Goal: Task Accomplishment & Management: Use online tool/utility

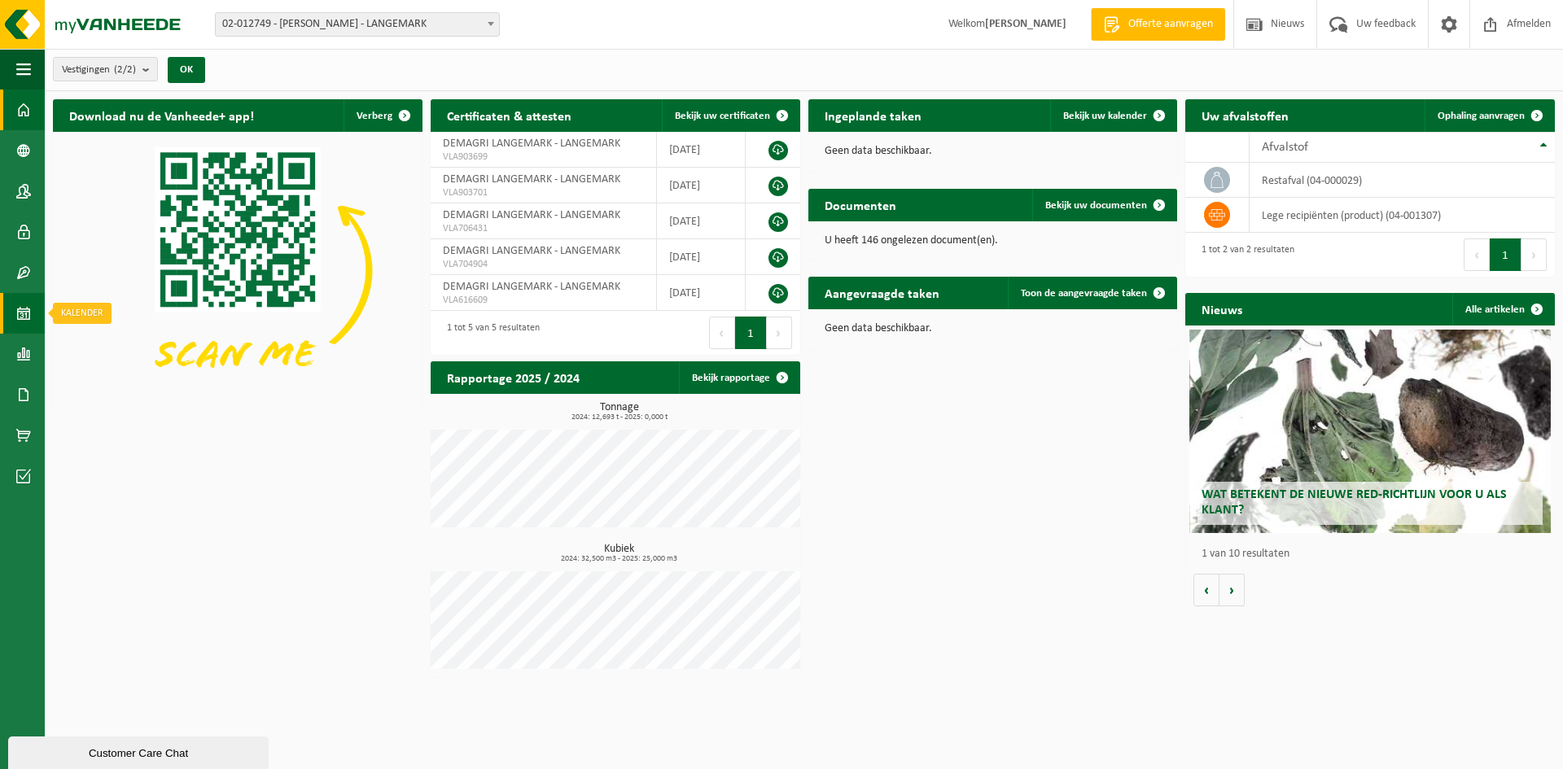
click at [15, 319] on link "Kalender" at bounding box center [22, 313] width 45 height 41
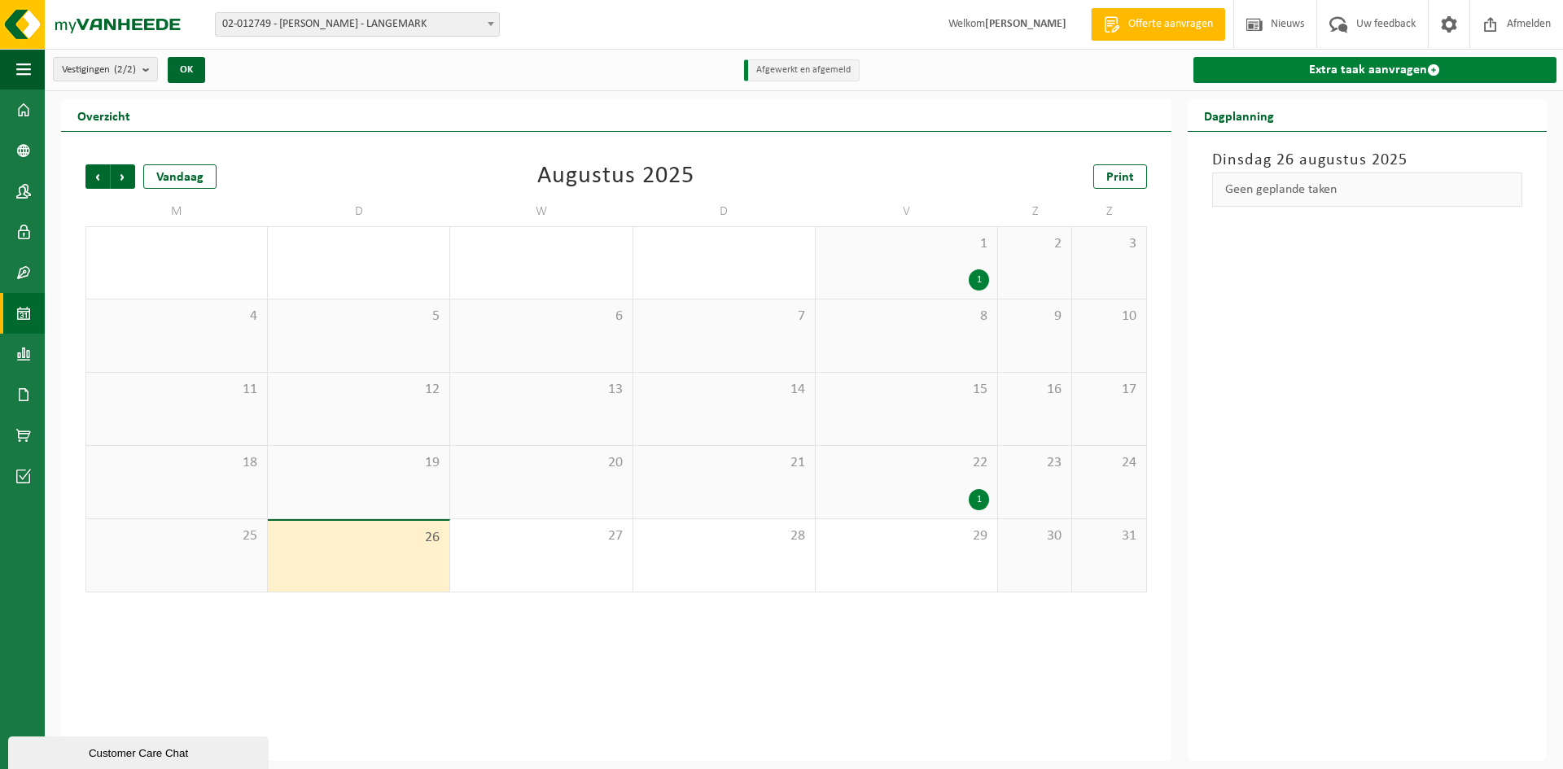
click at [1349, 76] on link "Extra taak aanvragen" at bounding box center [1374, 70] width 363 height 26
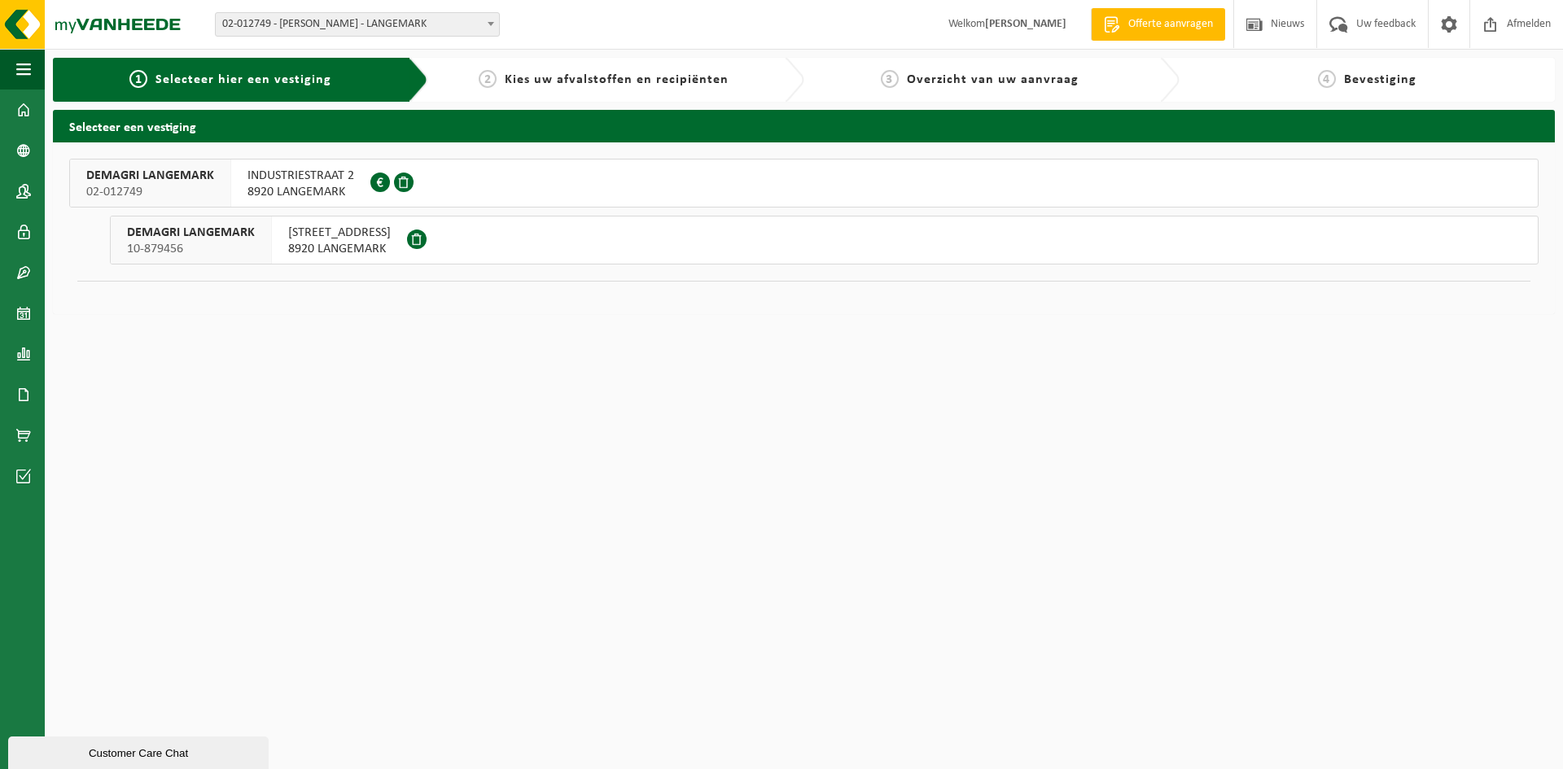
click at [340, 236] on span "POELKAPELLESTRAAT 67" at bounding box center [339, 233] width 103 height 16
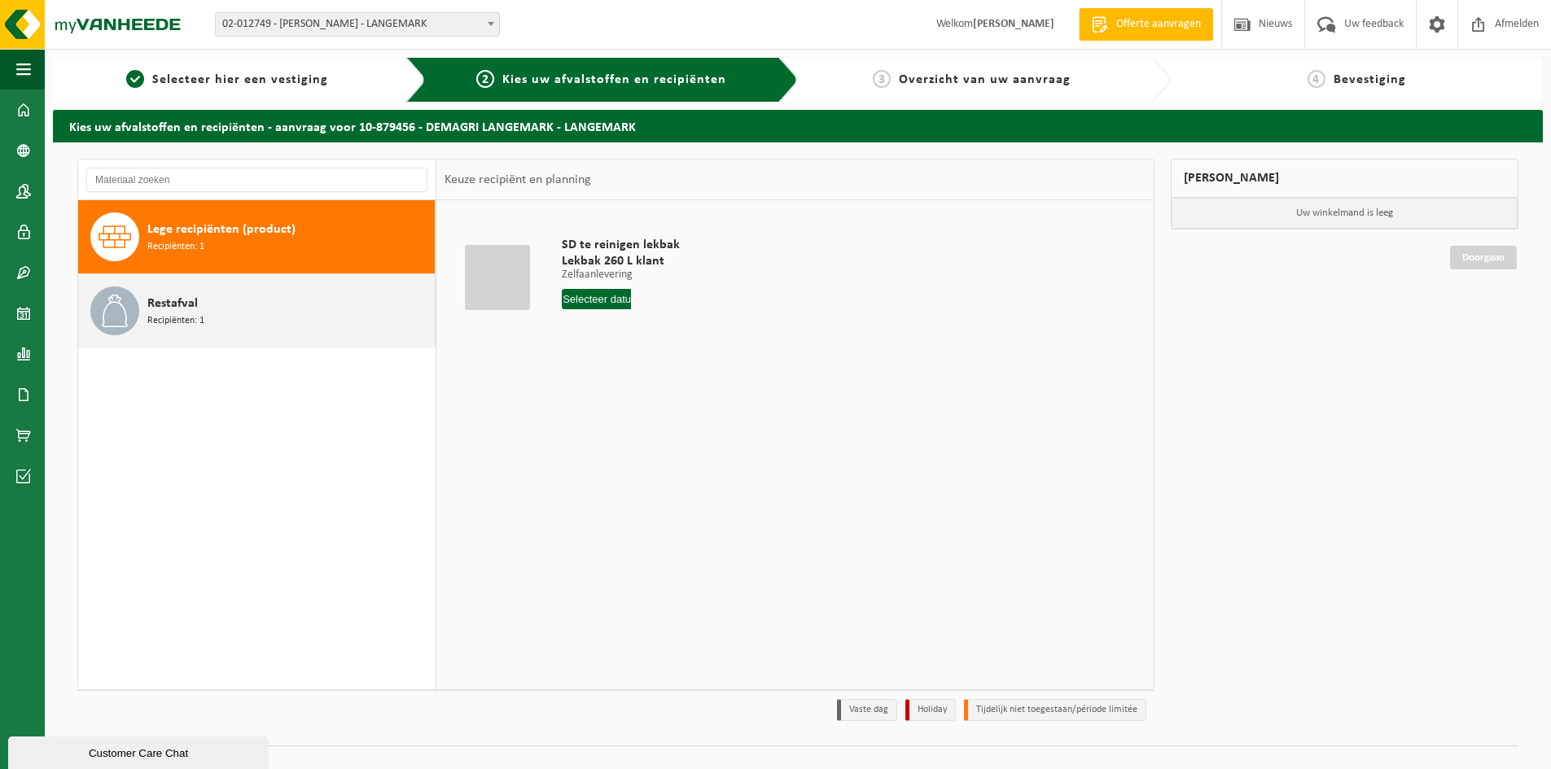
click at [166, 320] on span "Recipiënten: 1" at bounding box center [175, 320] width 57 height 15
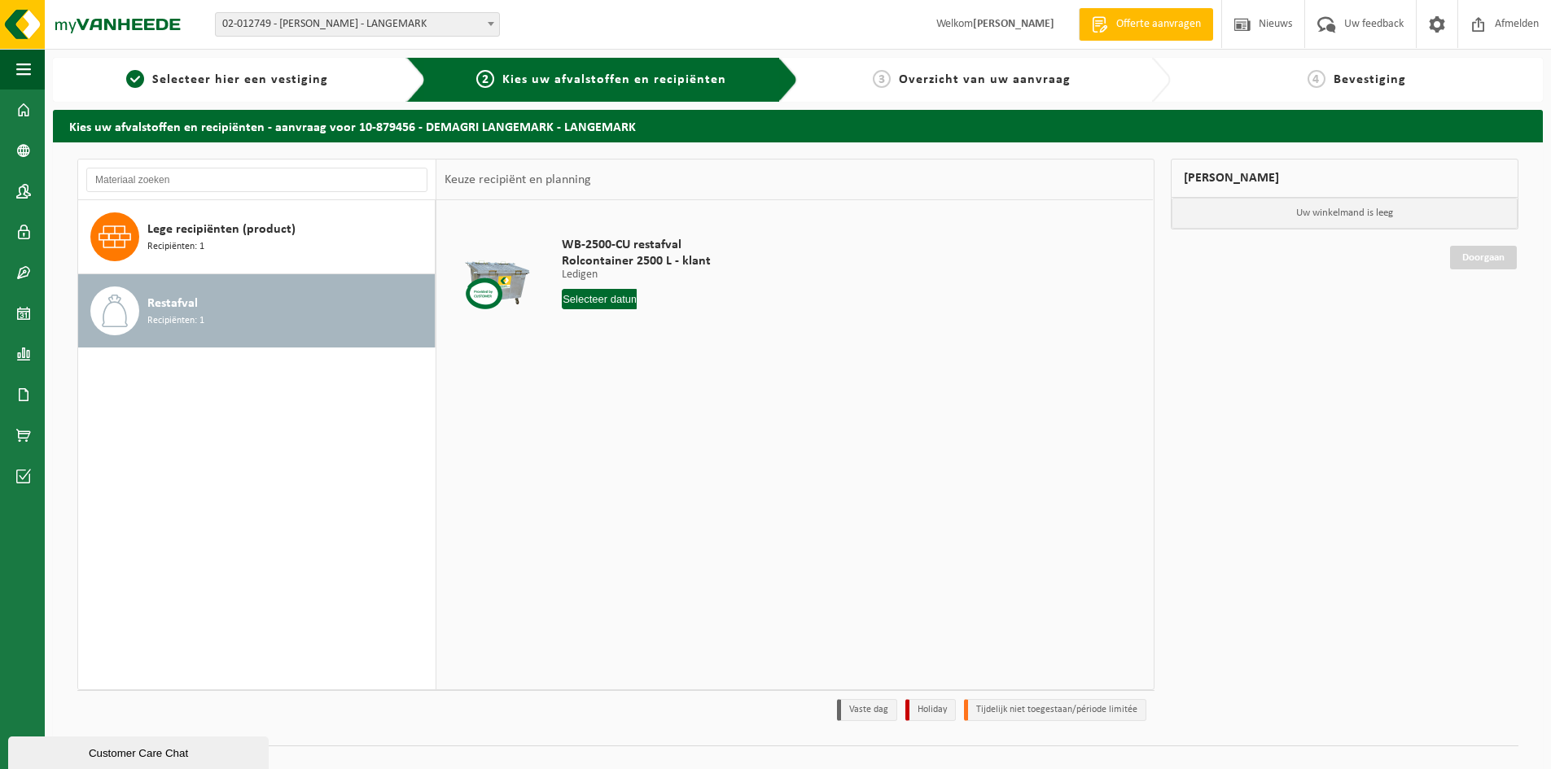
click at [589, 300] on input "text" at bounding box center [599, 299] width 75 height 20
click at [687, 496] on div "29" at bounding box center [691, 496] width 28 height 26
type input "Van [DATE]"
click at [631, 366] on button "In winkelmand" at bounding box center [608, 361] width 90 height 26
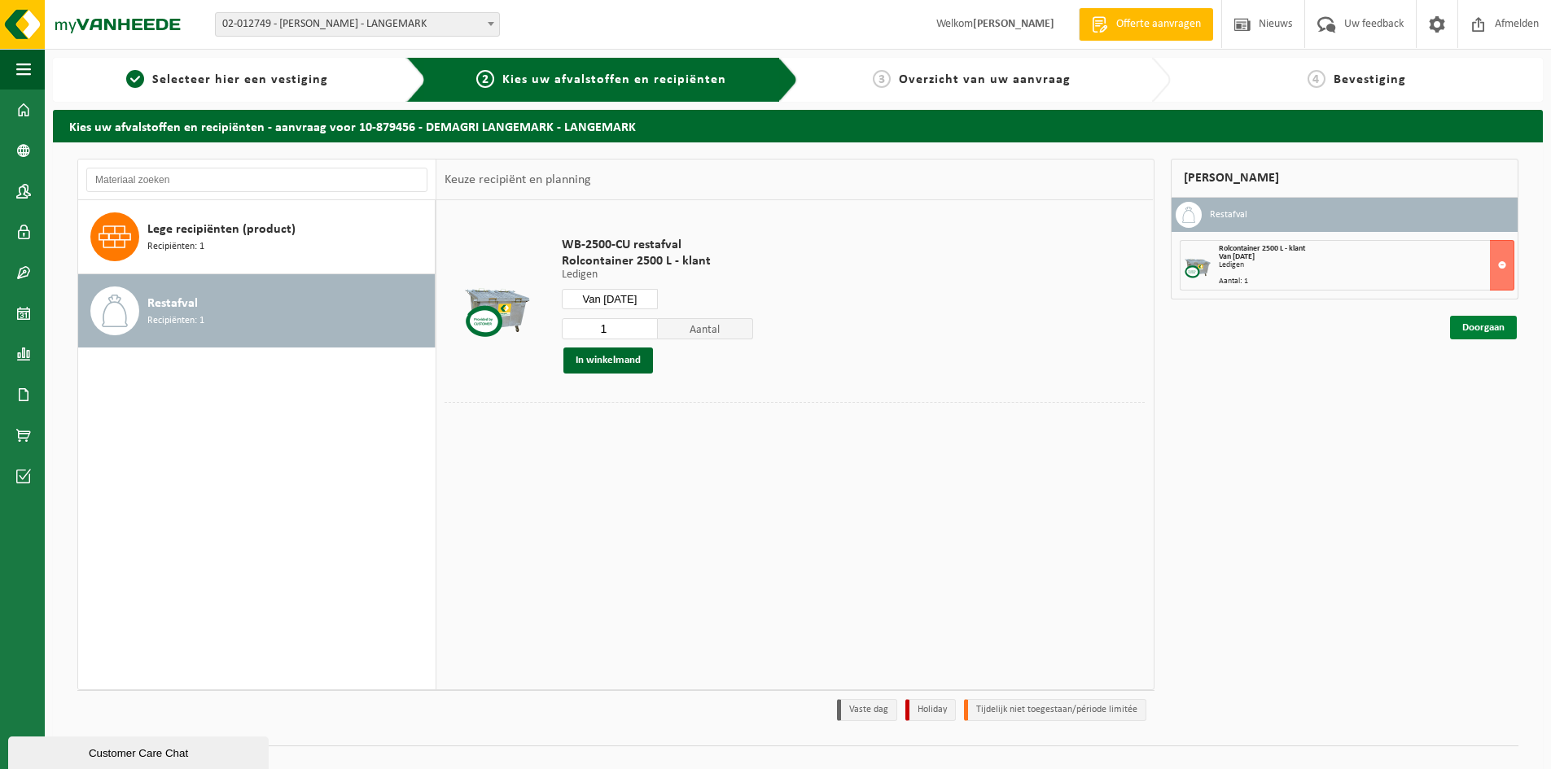
click at [1478, 327] on link "Doorgaan" at bounding box center [1483, 328] width 67 height 24
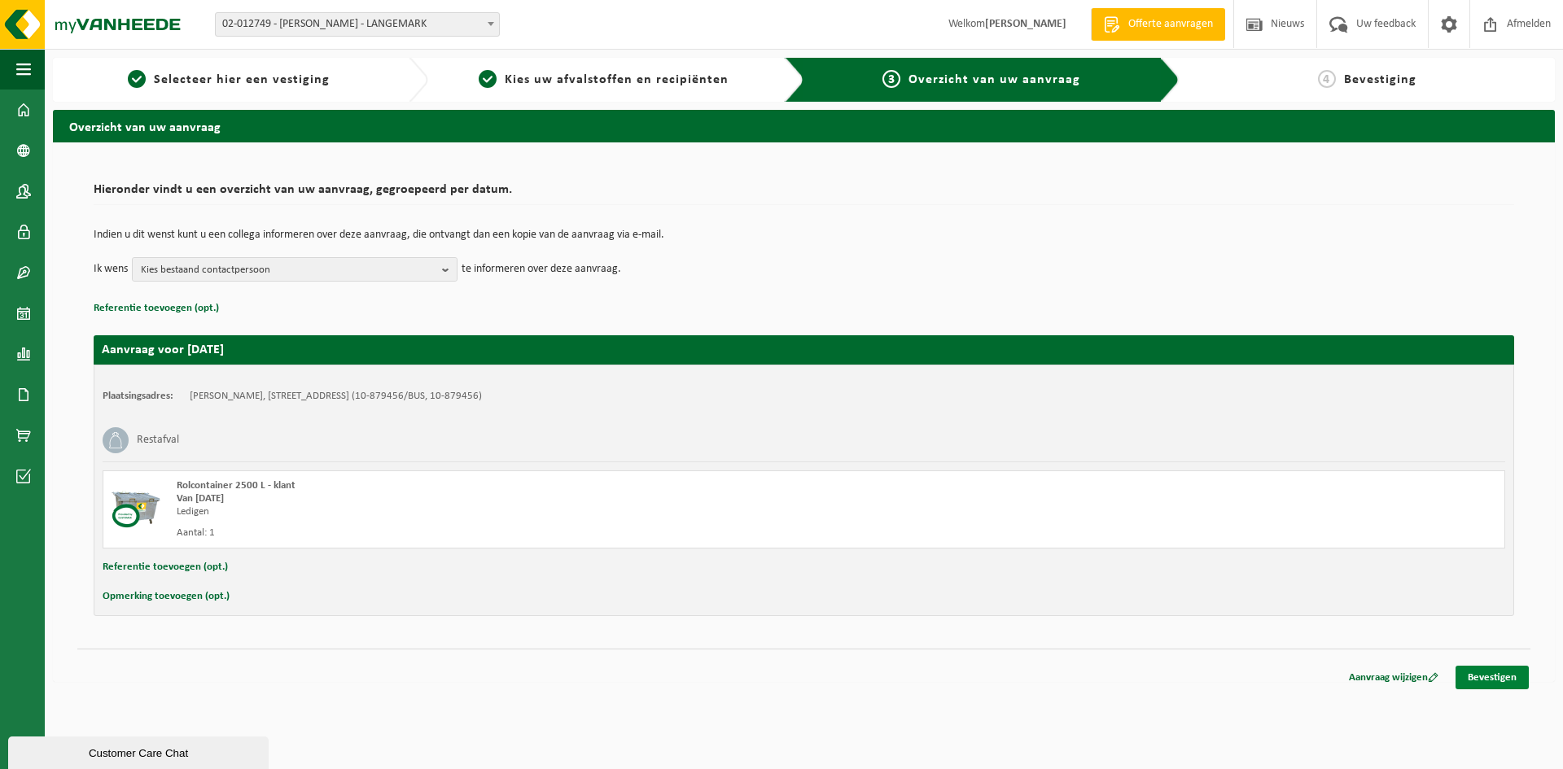
click at [1499, 670] on link "Bevestigen" at bounding box center [1492, 678] width 73 height 24
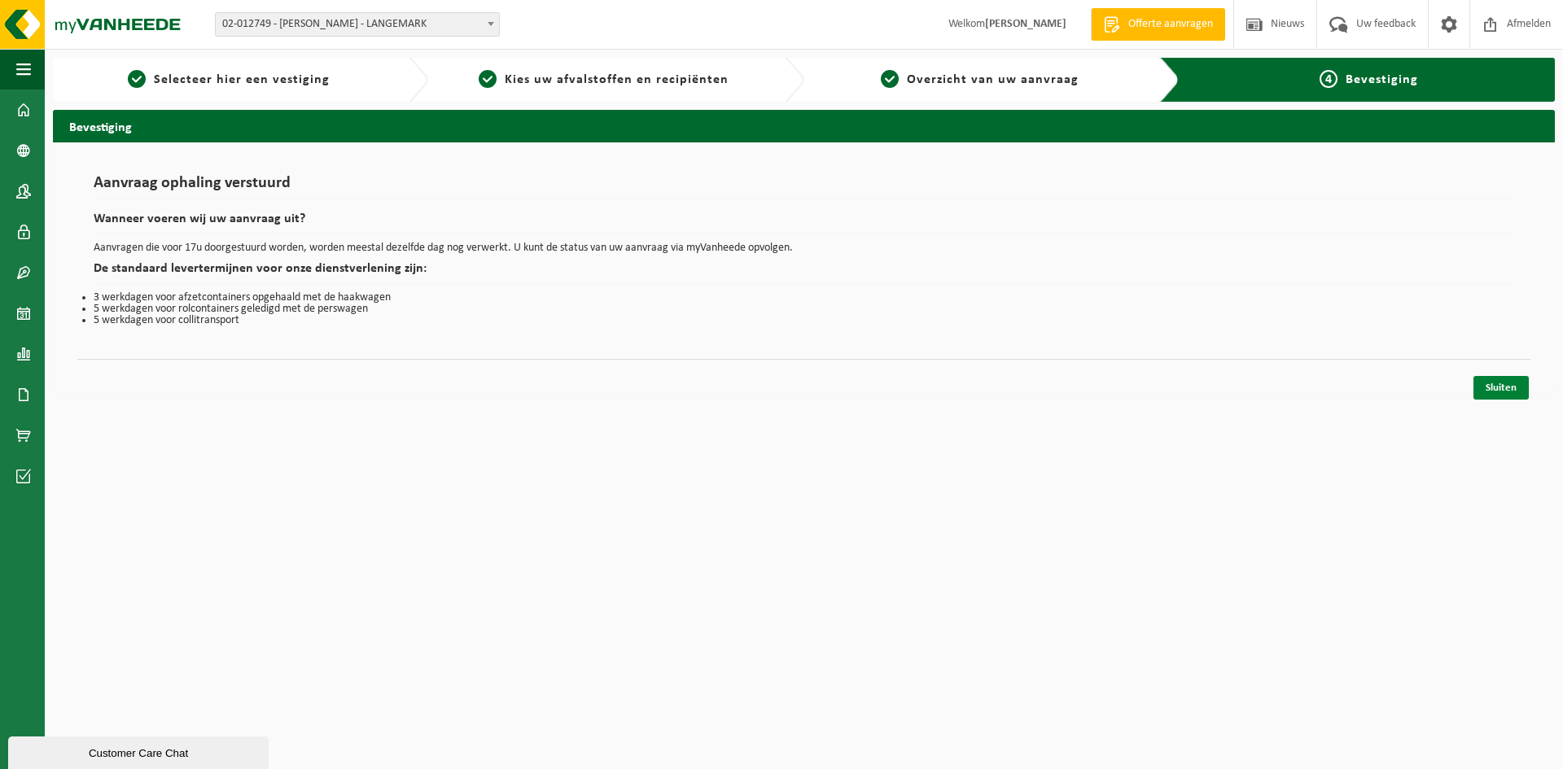
click at [1505, 388] on link "Sluiten" at bounding box center [1500, 388] width 55 height 24
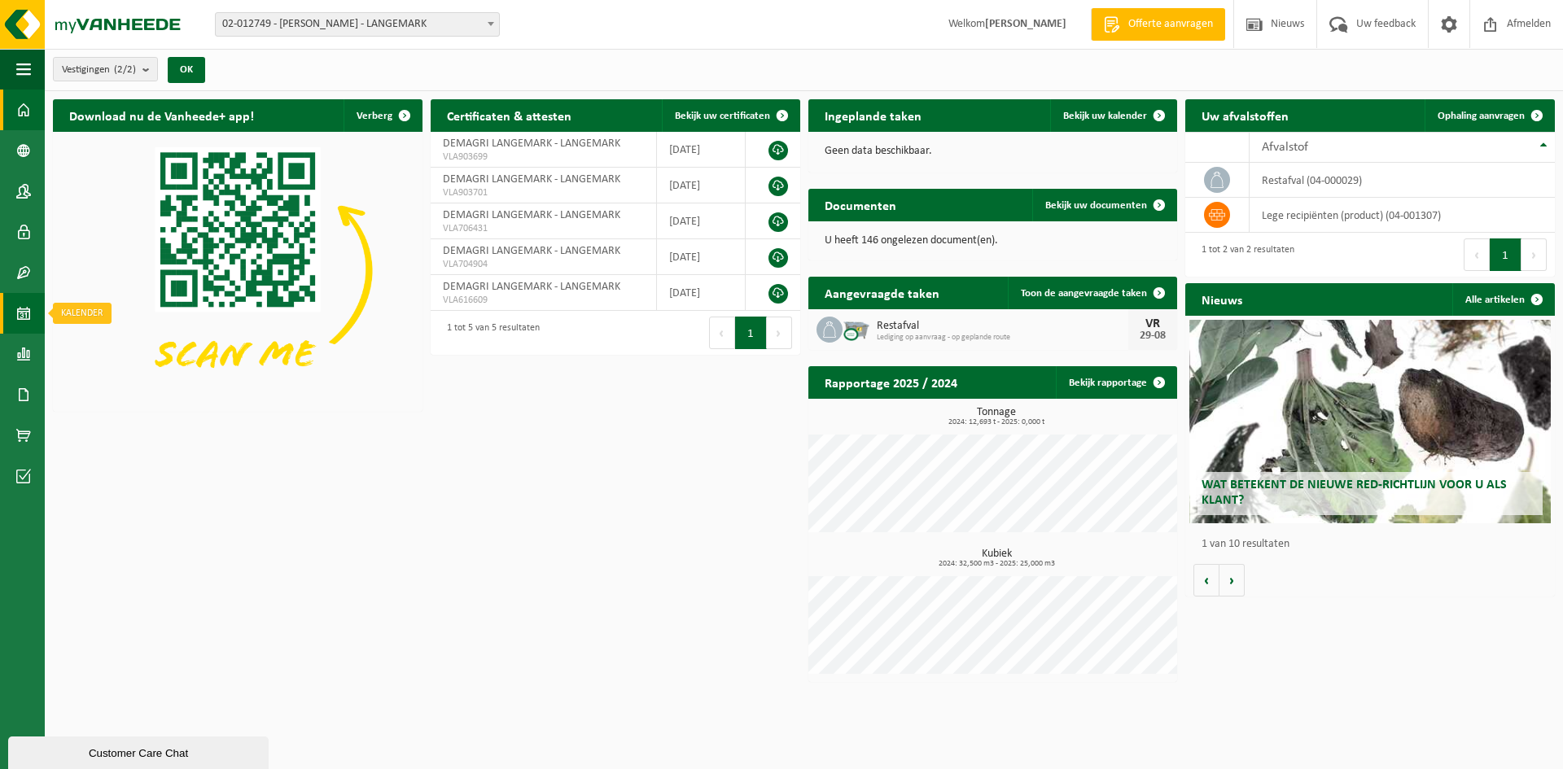
click at [19, 310] on span at bounding box center [23, 313] width 15 height 41
